Goal: Information Seeking & Learning: Learn about a topic

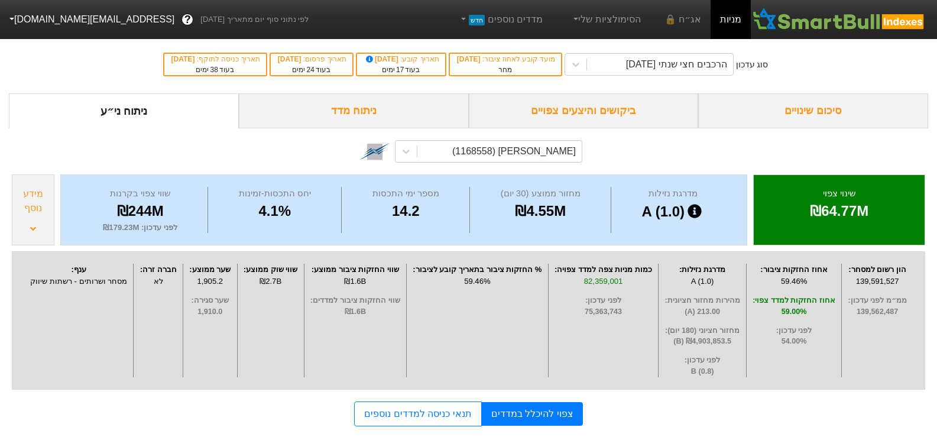
click at [833, 104] on div "סיכום שינויים" at bounding box center [813, 110] width 230 height 35
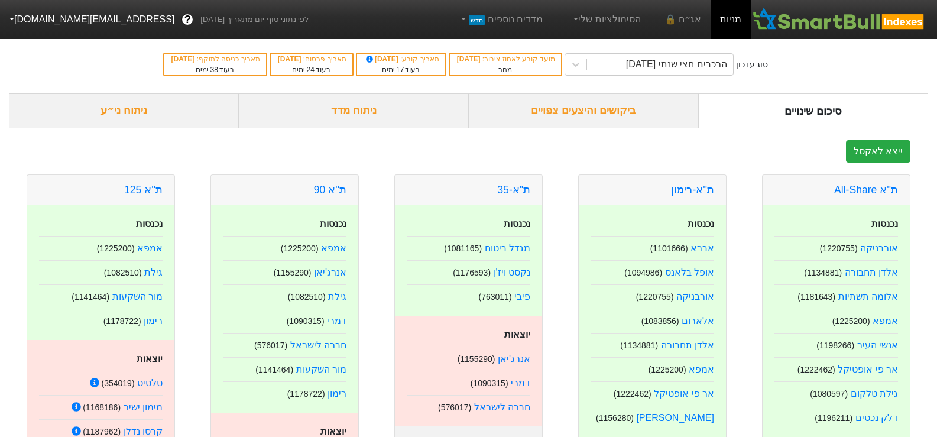
click at [105, 111] on div "ניתוח ני״ע" at bounding box center [124, 110] width 230 height 35
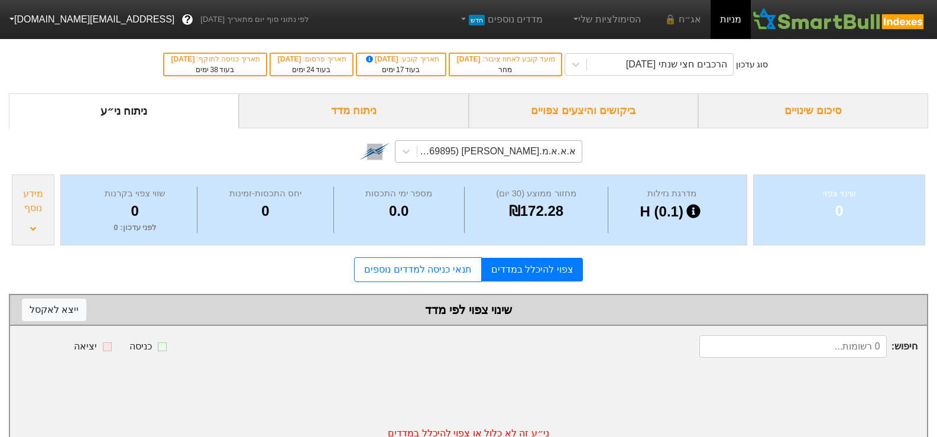
click at [558, 155] on div "א.א.א.מ.[PERSON_NAME] (1169895)" at bounding box center [496, 151] width 160 height 14
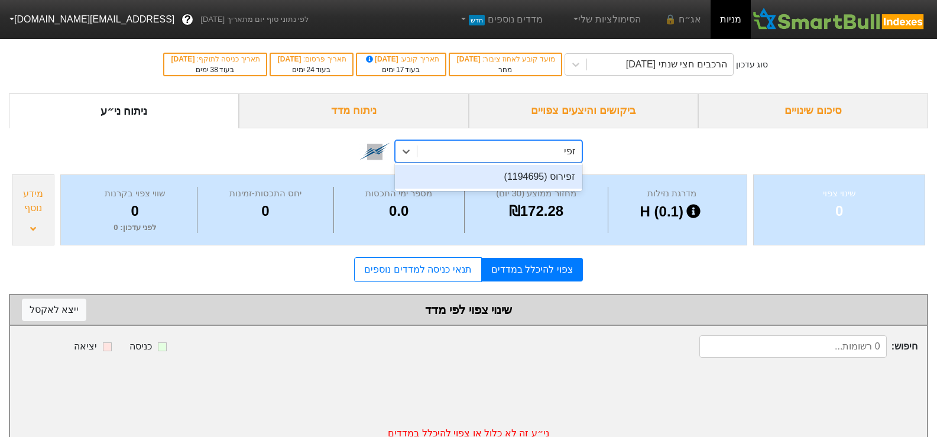
type input "זפיר"
click at [557, 164] on div "זפירוס (1194695)" at bounding box center [488, 176] width 187 height 28
click at [557, 168] on div "זפירוס (1194695)" at bounding box center [488, 177] width 187 height 24
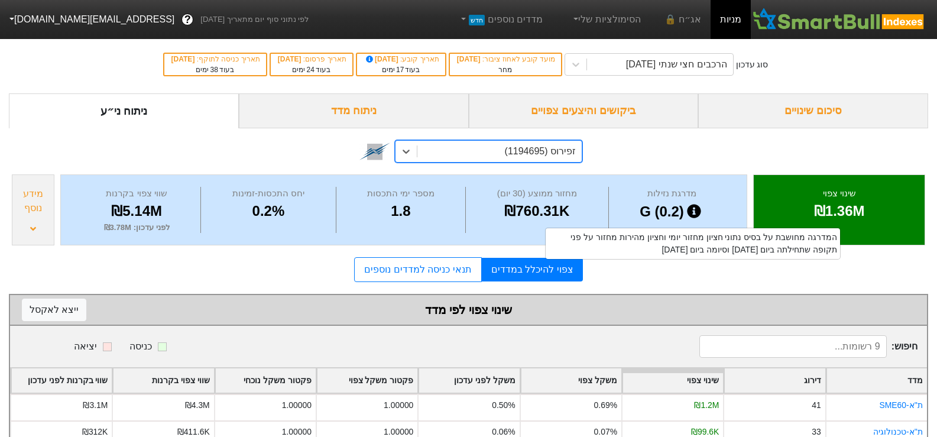
click at [350, 114] on div "ניתוח מדד" at bounding box center [354, 110] width 230 height 35
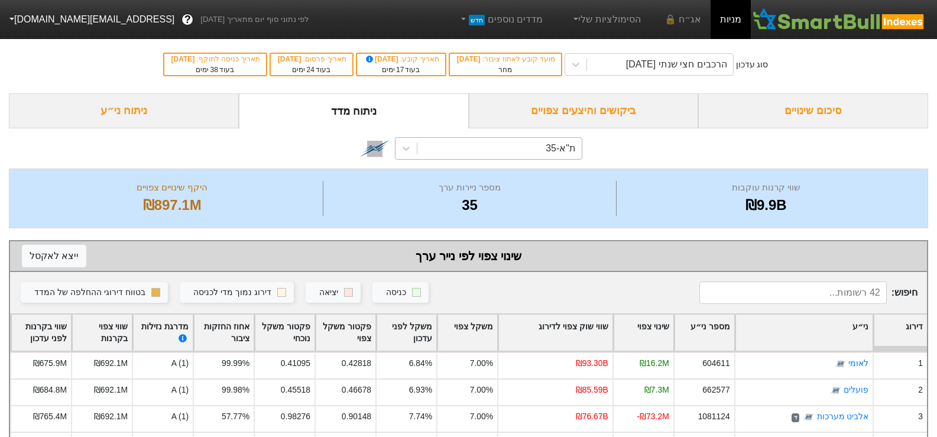
click at [537, 148] on div "ת"א-35" at bounding box center [499, 148] width 164 height 21
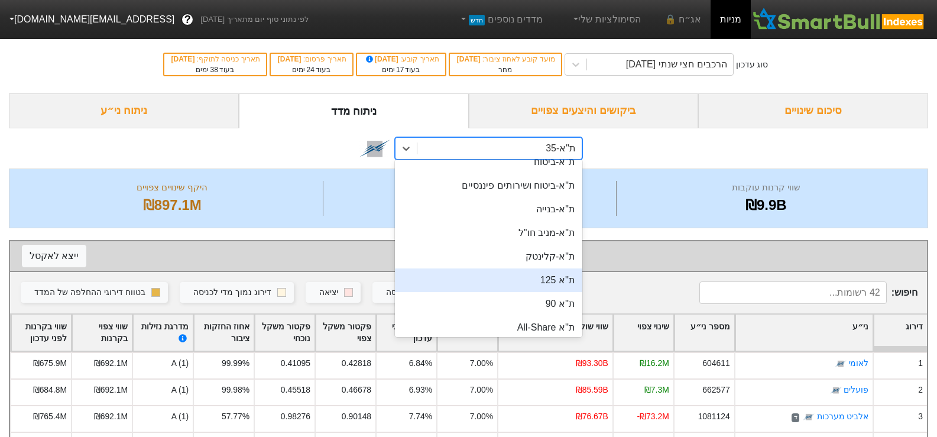
scroll to position [118, 0]
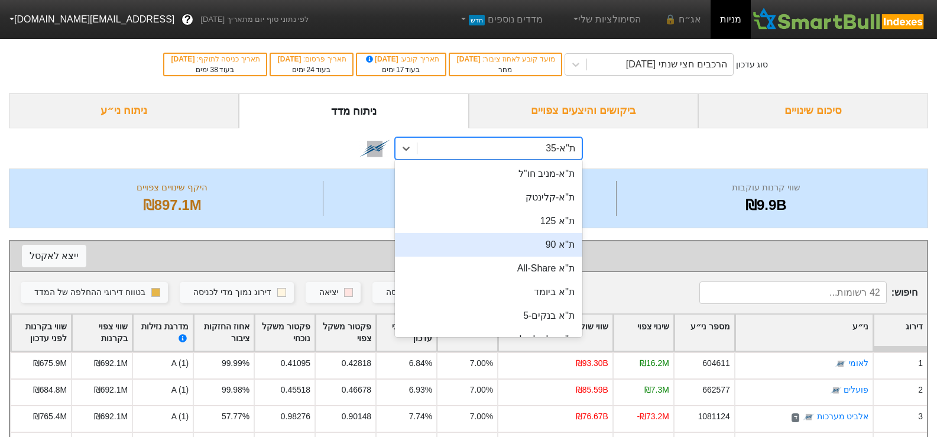
click at [549, 242] on div "ת''א 90" at bounding box center [488, 245] width 187 height 24
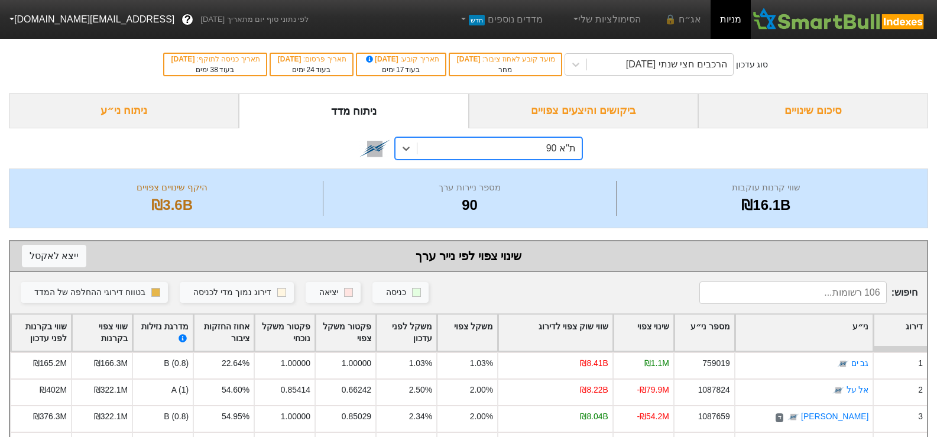
click at [137, 123] on div "ניתוח ני״ע" at bounding box center [124, 110] width 230 height 35
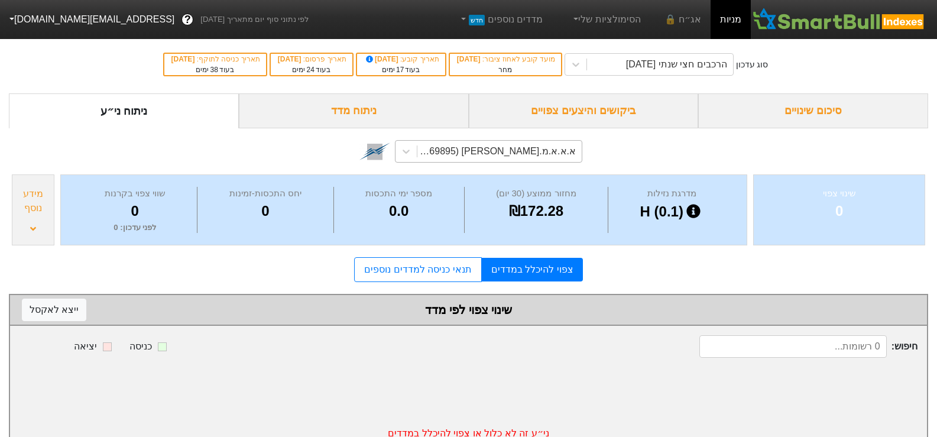
click at [490, 150] on div "א.א.א.מ.[PERSON_NAME] (1169895)" at bounding box center [496, 151] width 160 height 14
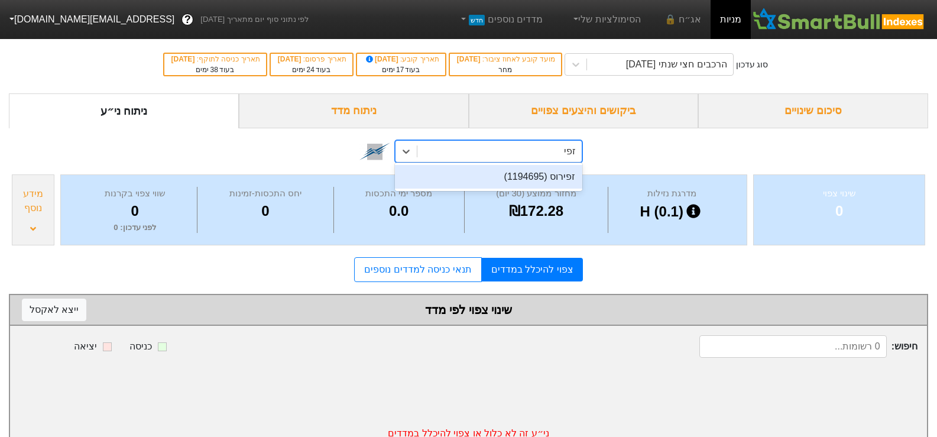
type input "זפיר"
click at [510, 182] on div "זפירוס (1194695)" at bounding box center [488, 177] width 187 height 24
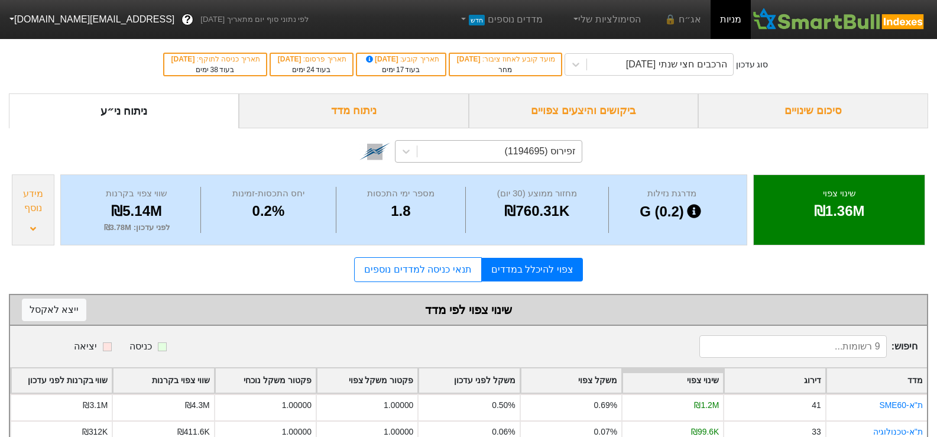
click at [45, 223] on div "מידע נוסף" at bounding box center [33, 209] width 43 height 71
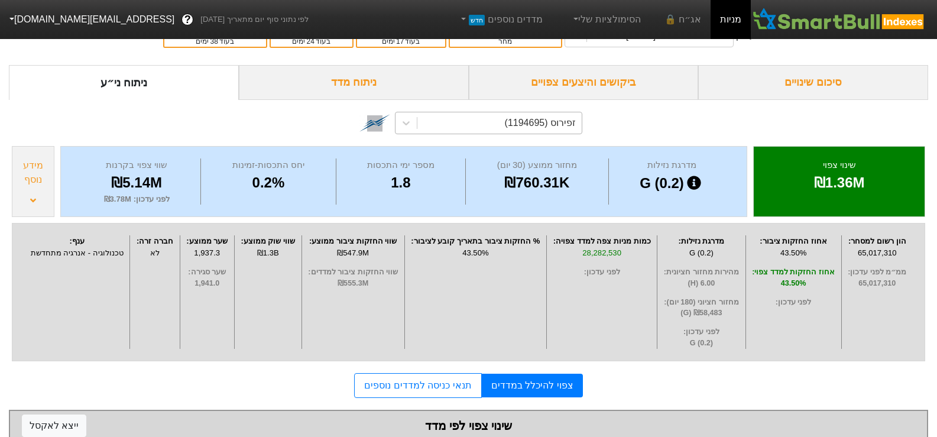
scroll to position [8, 0]
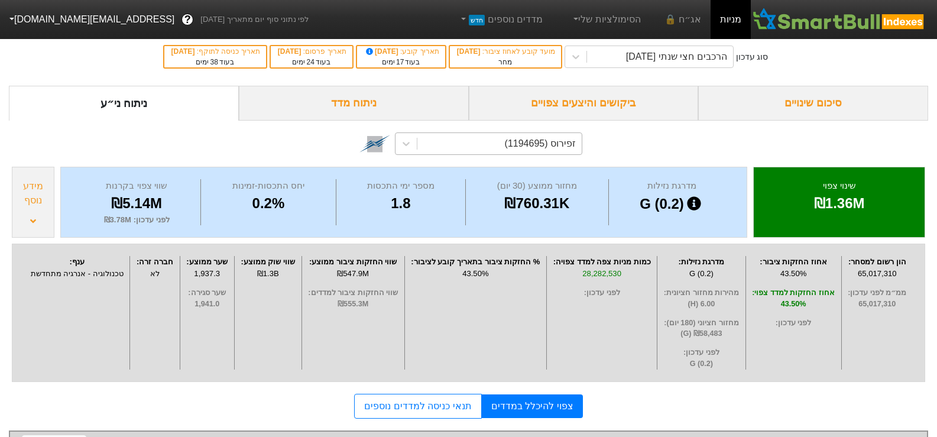
click at [368, 111] on div "ניתוח מדד" at bounding box center [354, 103] width 230 height 35
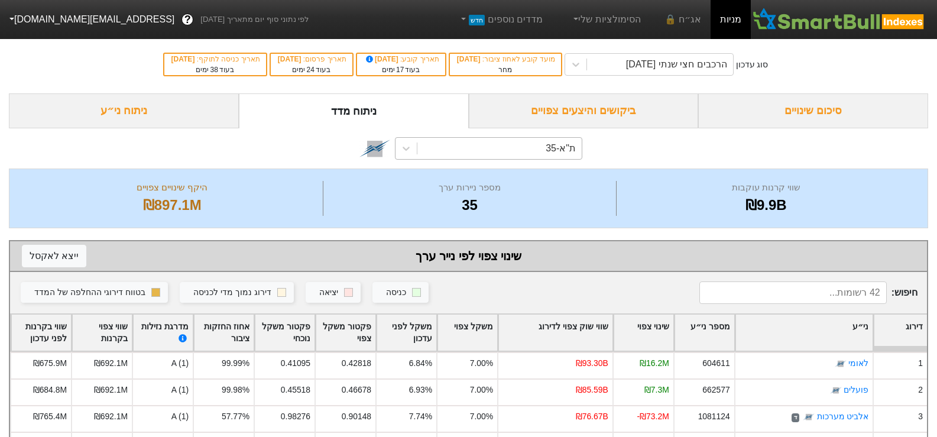
click at [550, 151] on div "ת"א-35" at bounding box center [560, 148] width 30 height 14
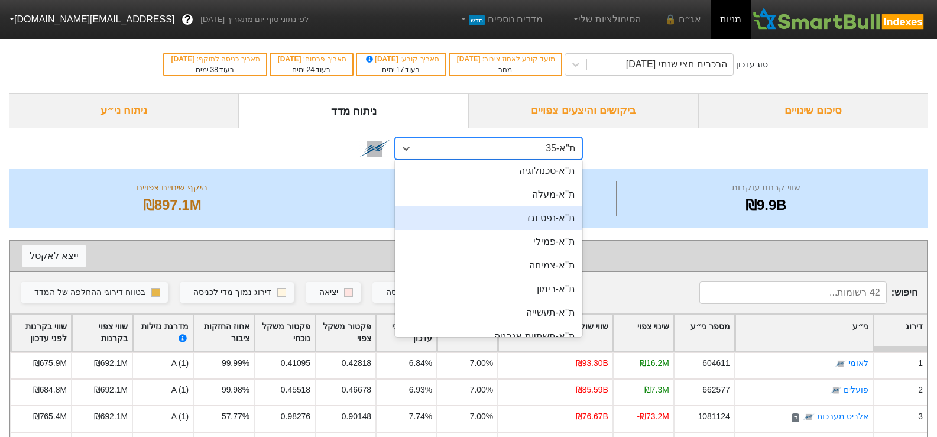
scroll to position [473, 0]
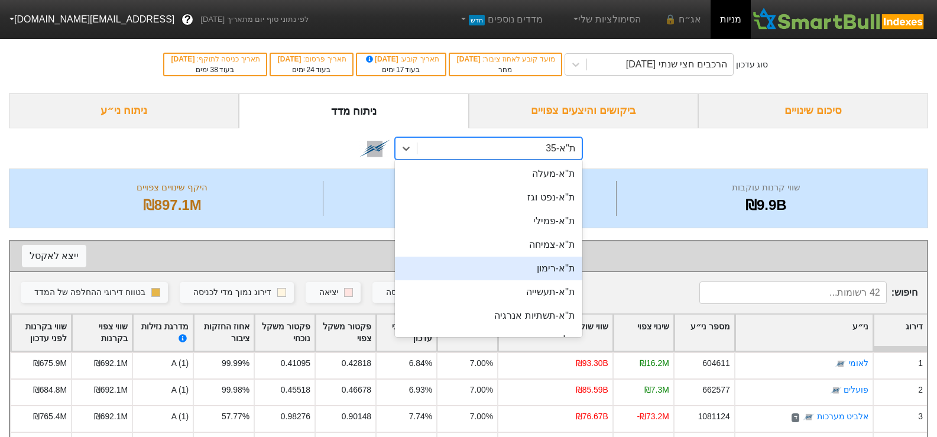
click at [529, 274] on div "ת''א-רימון" at bounding box center [488, 268] width 187 height 24
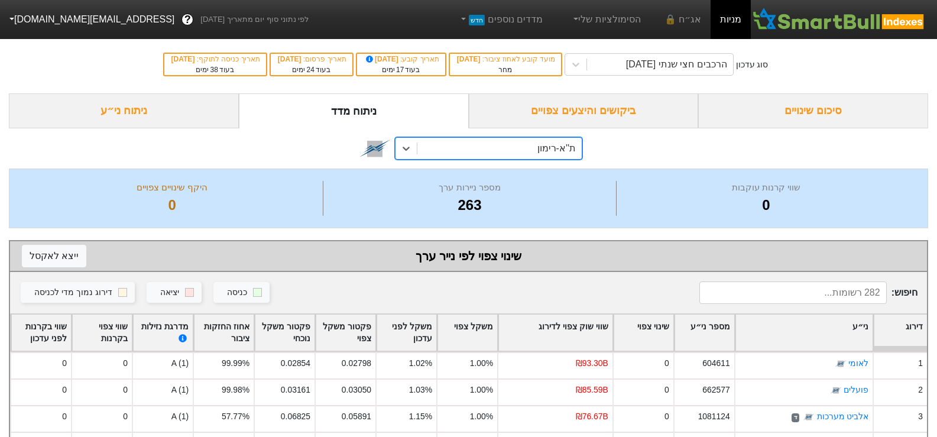
scroll to position [59, 0]
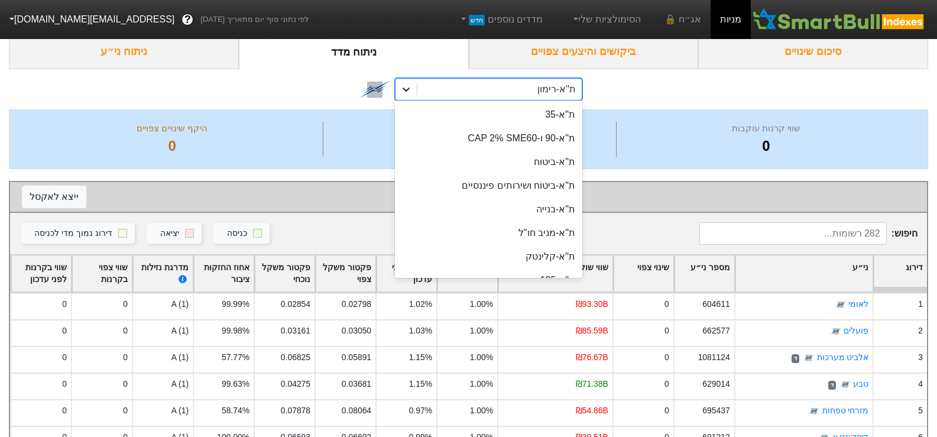
click at [410, 92] on icon at bounding box center [406, 89] width 12 height 12
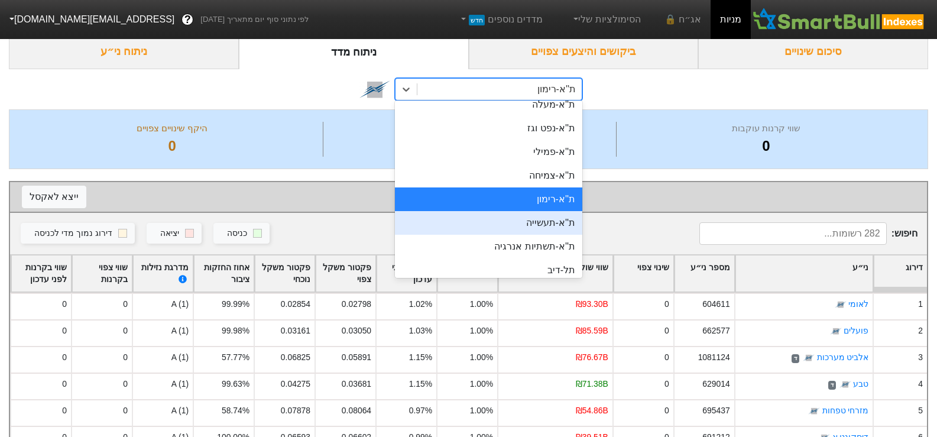
scroll to position [513, 0]
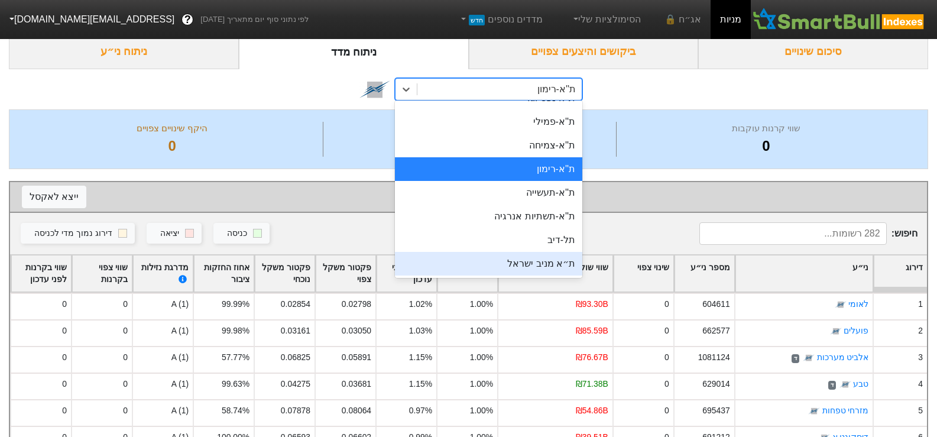
click at [534, 263] on div "ת״א מניב ישראל" at bounding box center [488, 264] width 187 height 24
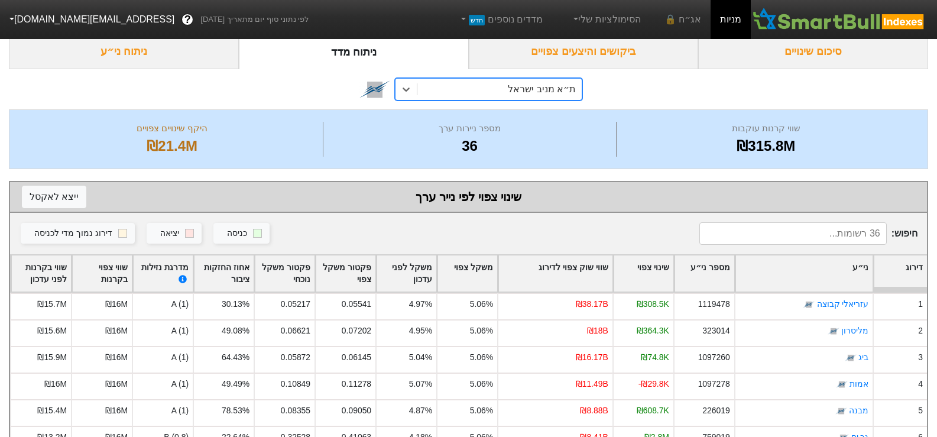
click at [554, 90] on div "ת״א מניב ישראל" at bounding box center [542, 89] width 68 height 14
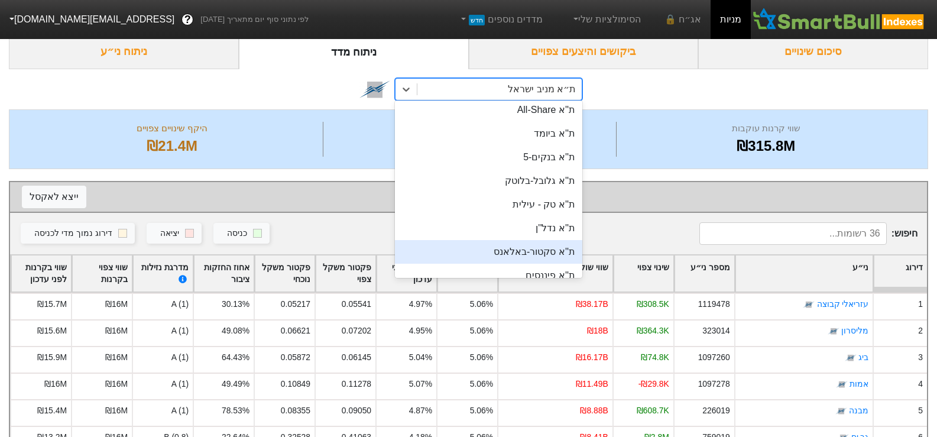
scroll to position [158, 0]
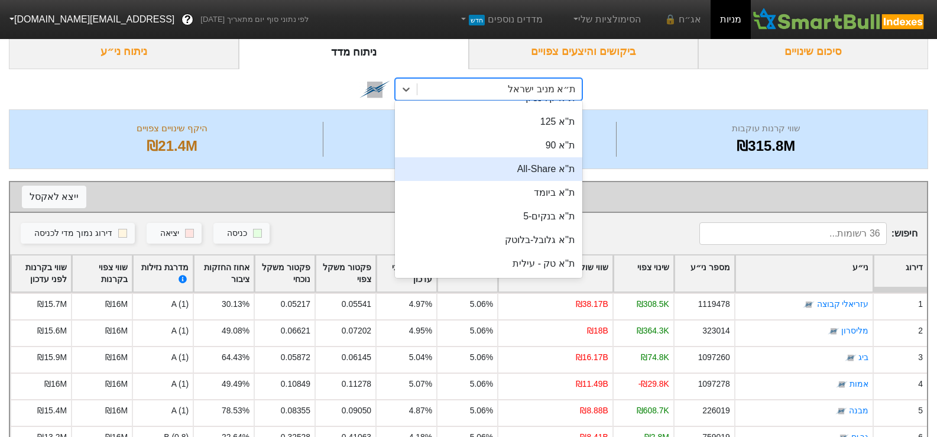
click at [555, 173] on div "ת''א All-Share" at bounding box center [488, 169] width 187 height 24
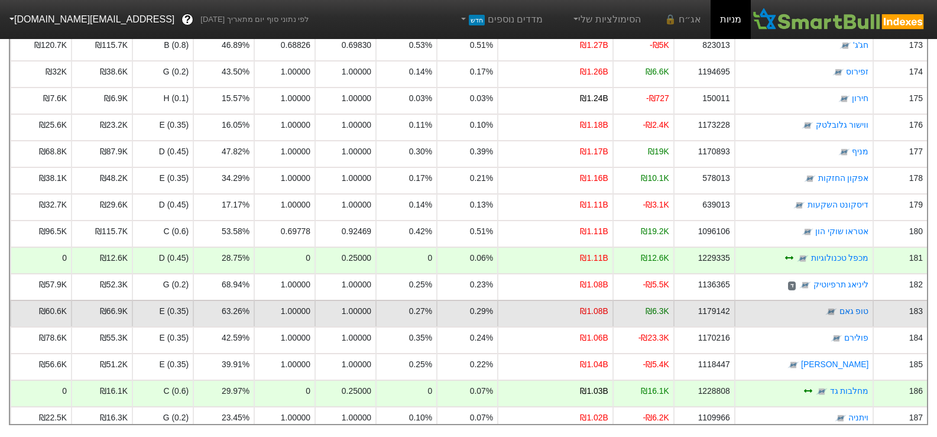
scroll to position [4609, 0]
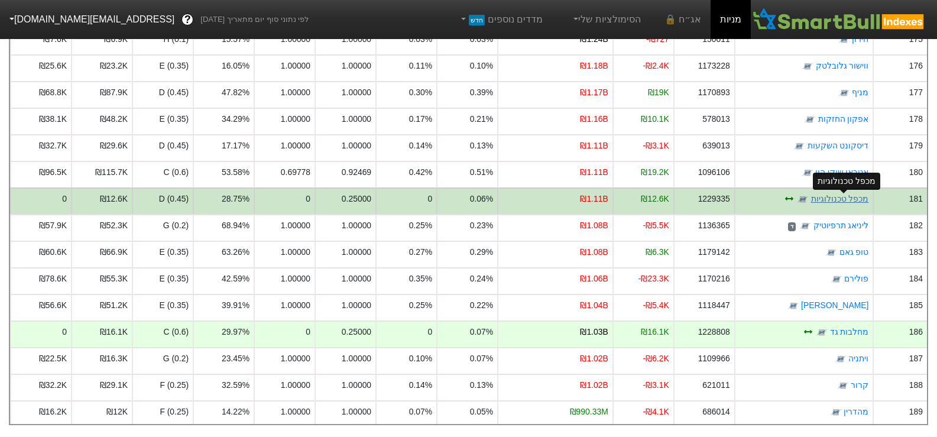
click at [827, 194] on link "מכפל טכנולוגיות" at bounding box center [840, 198] width 58 height 9
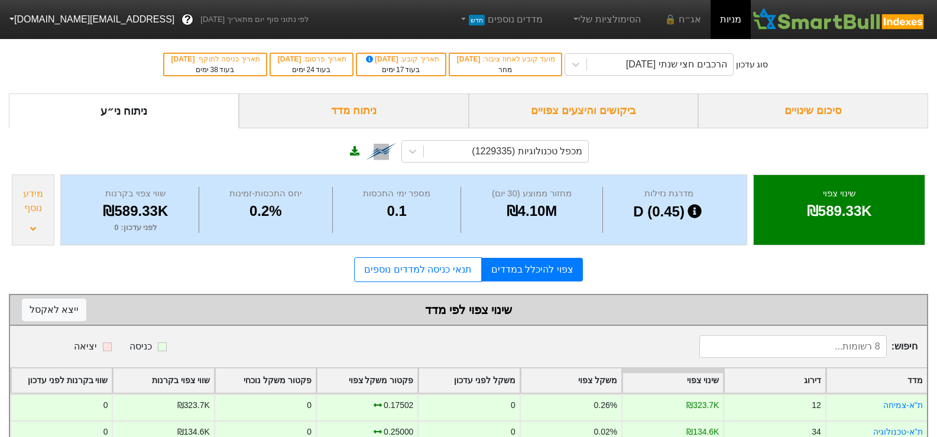
click at [802, 111] on div "סיכום שינויים" at bounding box center [813, 110] width 230 height 35
